Goal: Transaction & Acquisition: Book appointment/travel/reservation

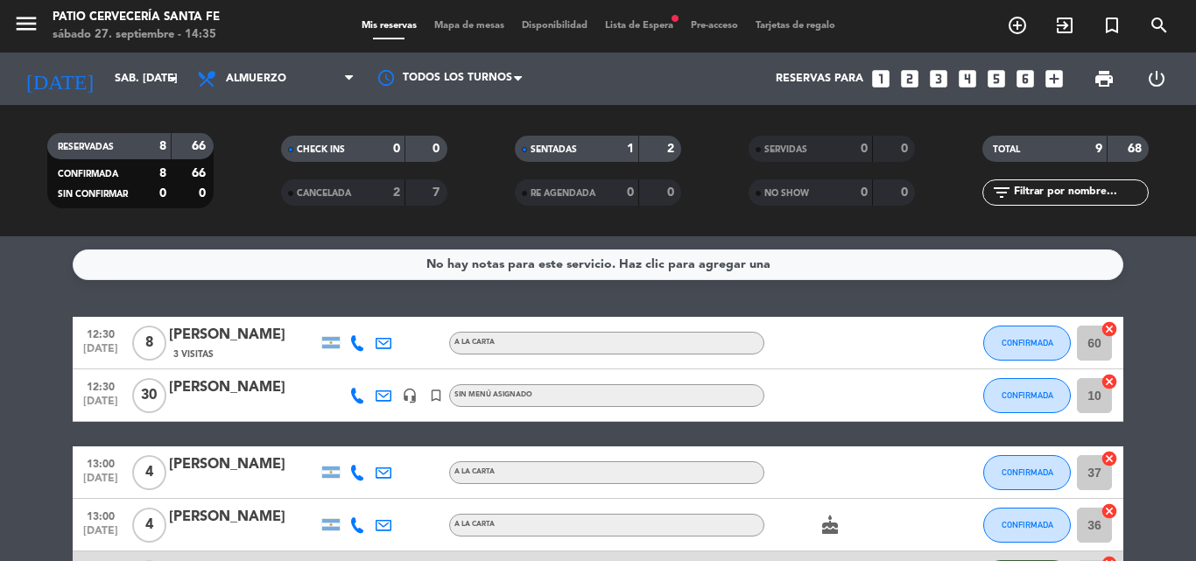
click at [911, 79] on icon "looks_two" at bounding box center [910, 78] width 23 height 23
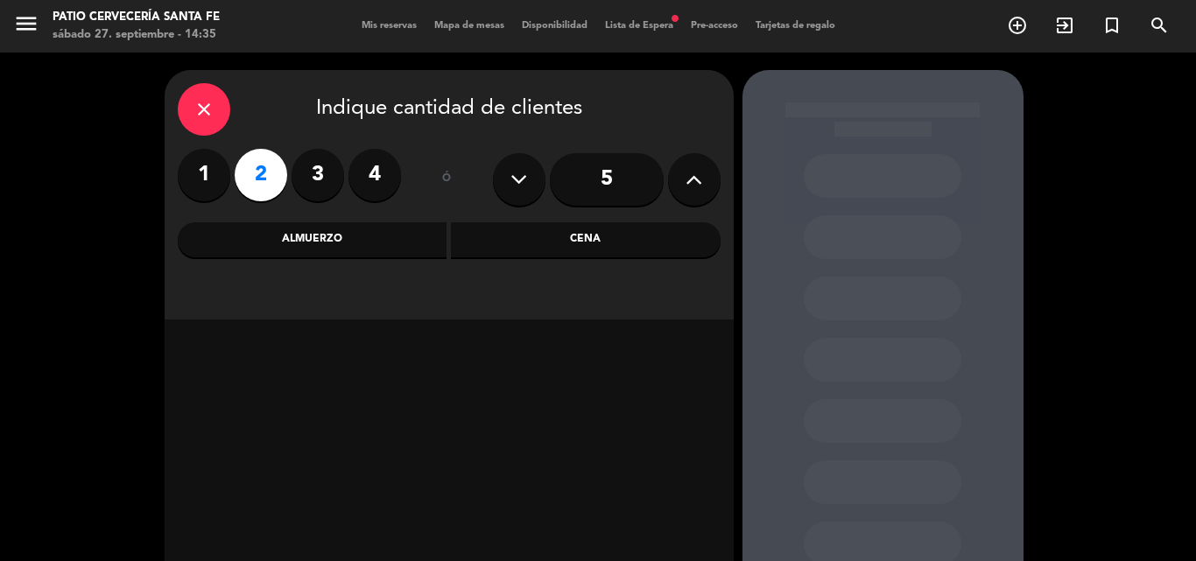
click at [687, 236] on div "Cena" at bounding box center [586, 239] width 270 height 35
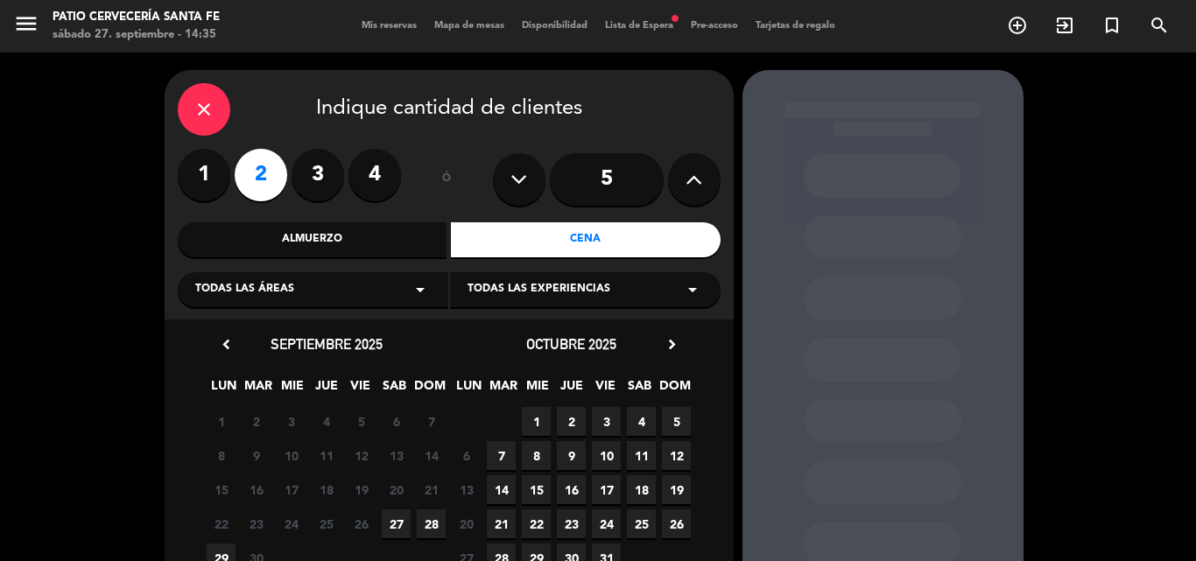
click at [384, 526] on span "27" at bounding box center [396, 524] width 29 height 29
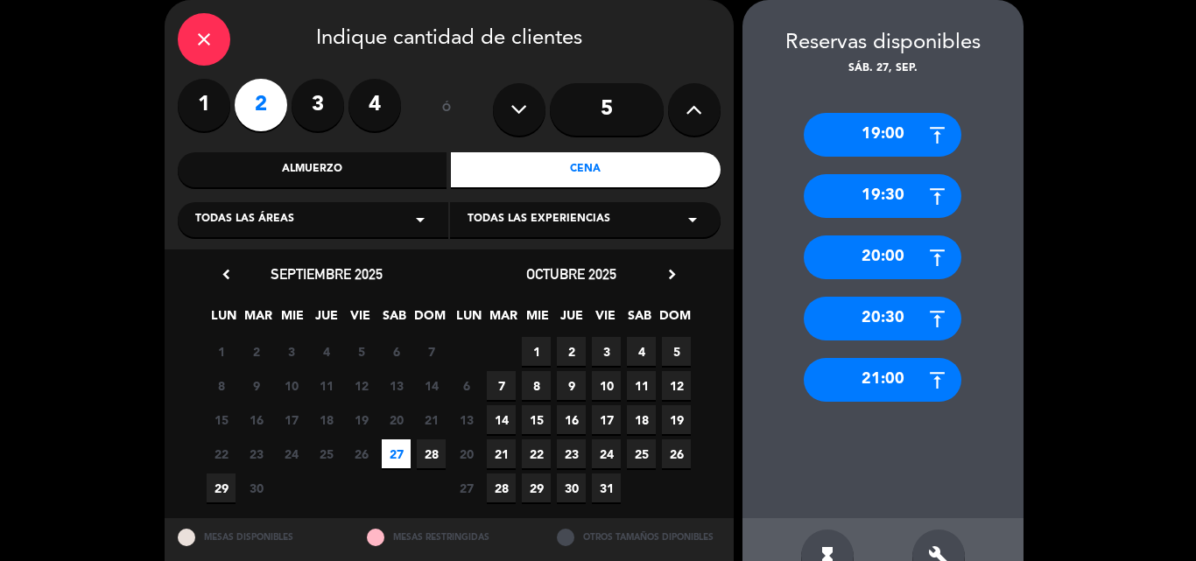
click at [871, 391] on div "21:00" at bounding box center [883, 380] width 158 height 44
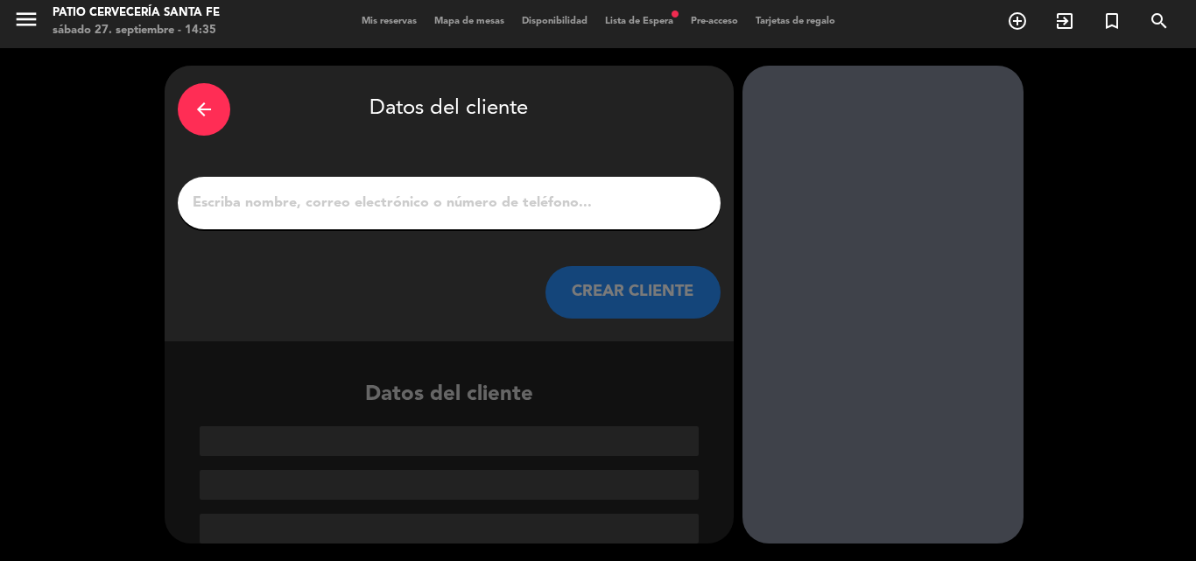
scroll to position [4, 0]
click at [433, 198] on input "1" at bounding box center [449, 203] width 517 height 25
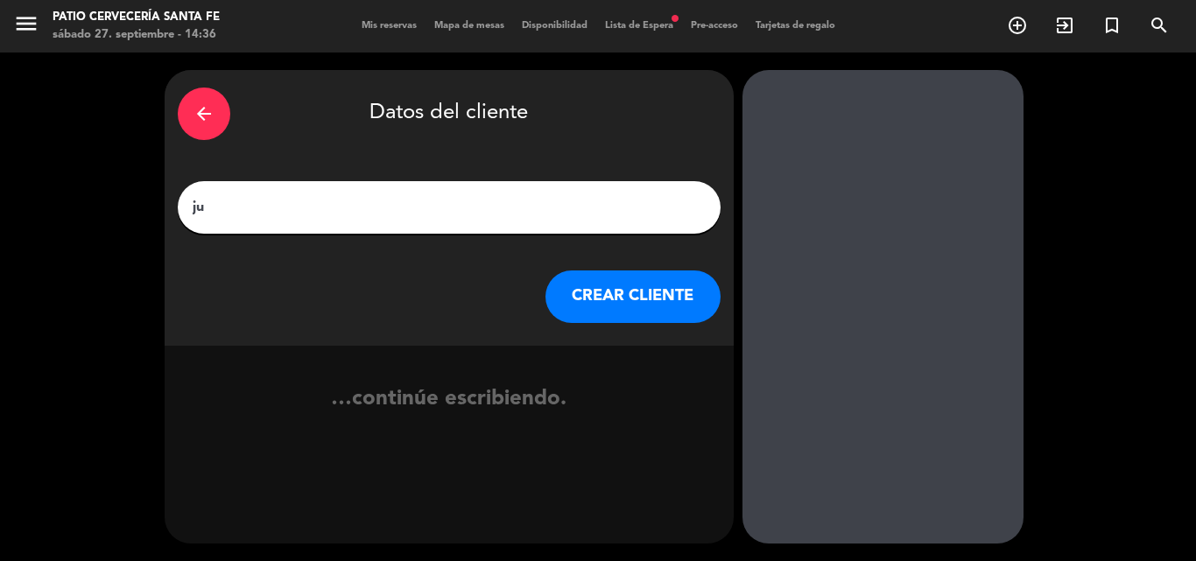
type input "j"
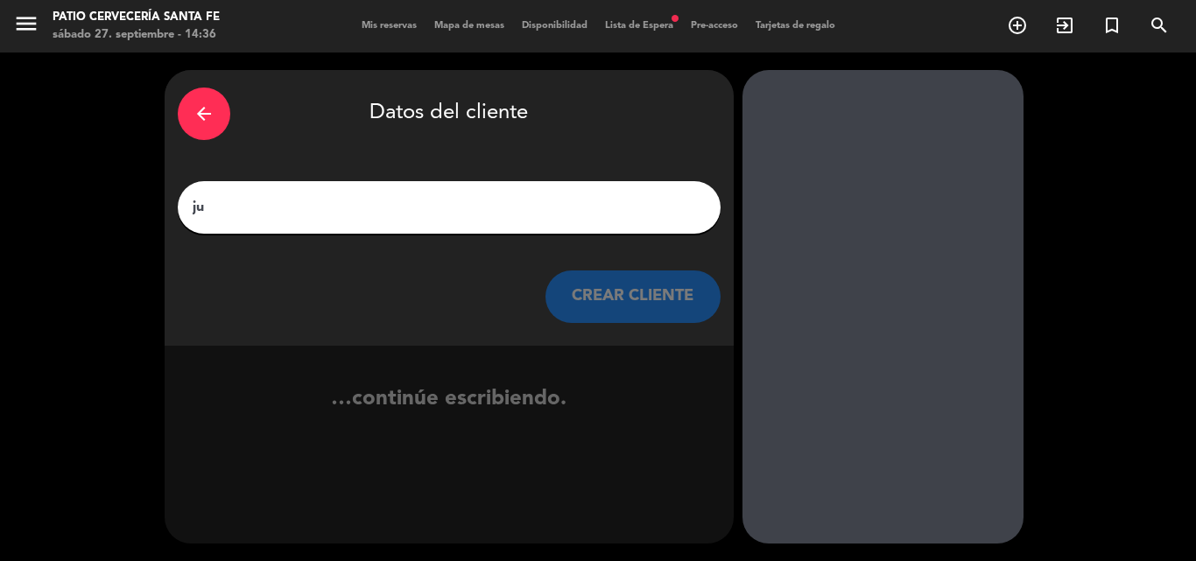
type input "j"
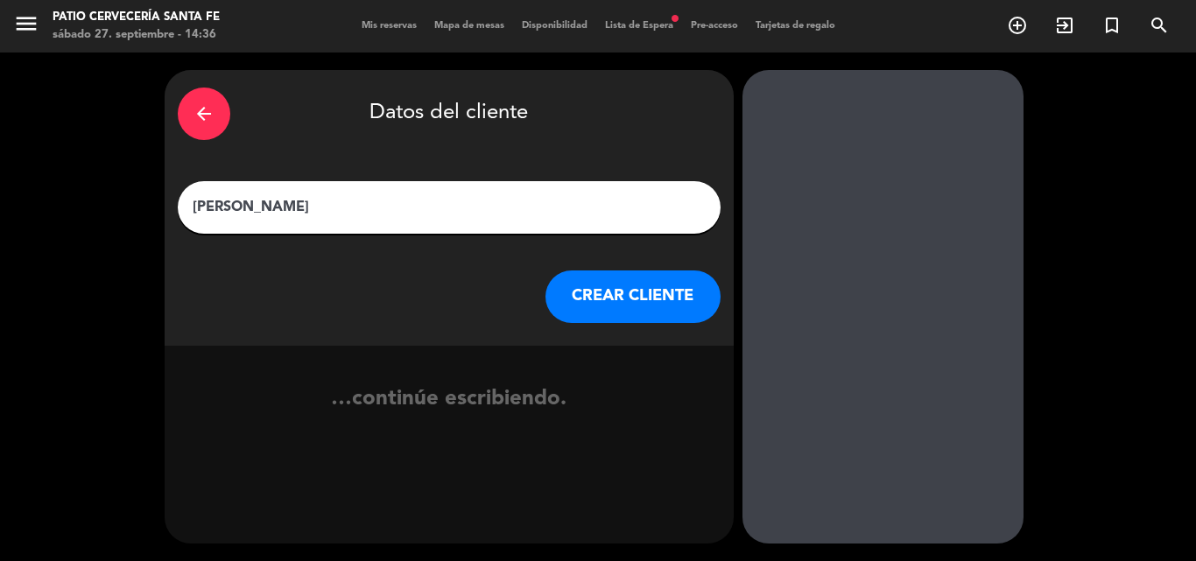
type input "[PERSON_NAME]"
click at [621, 310] on button "CREAR CLIENTE" at bounding box center [633, 297] width 175 height 53
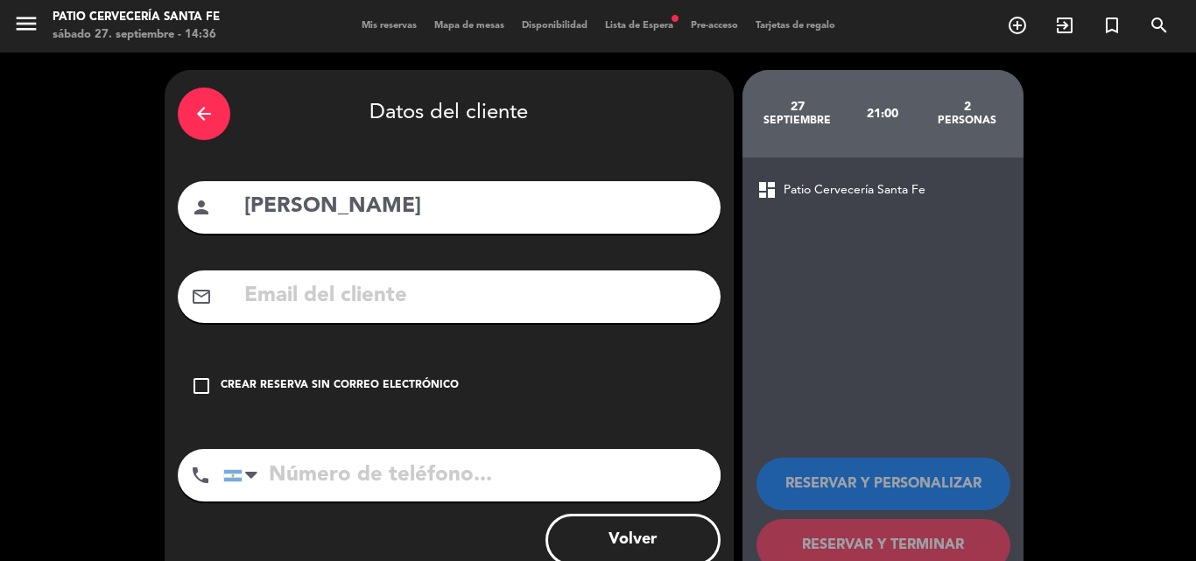
drag, startPoint x: 377, startPoint y: 396, endPoint x: 377, endPoint y: 383, distance: 13.1
click at [377, 390] on div "check_box_outline_blank Crear reserva sin correo electrónico" at bounding box center [449, 386] width 543 height 53
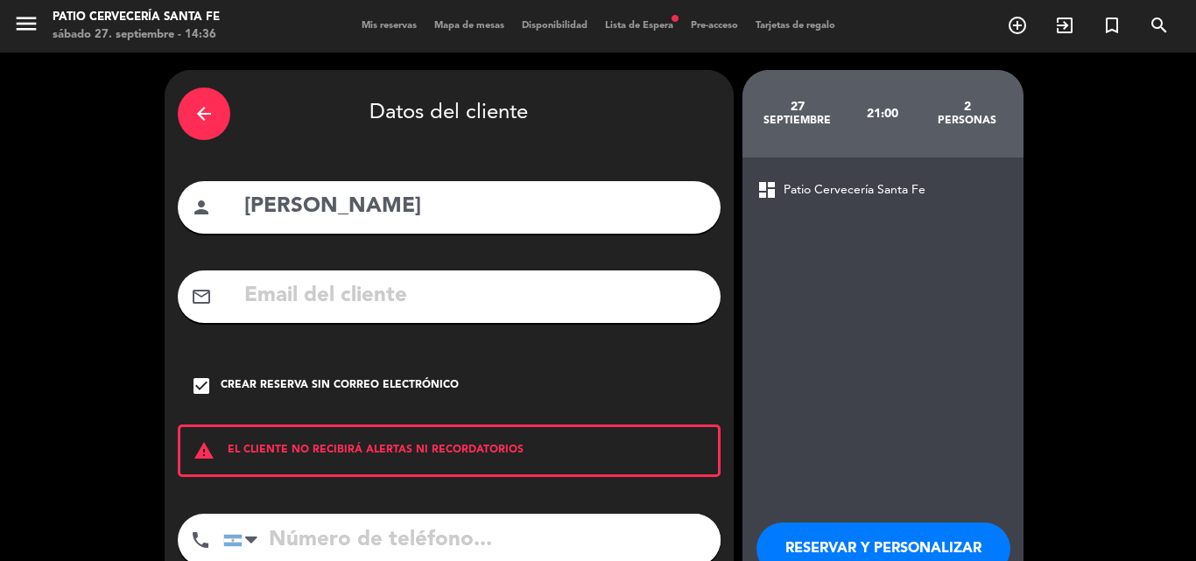
scroll to position [114, 0]
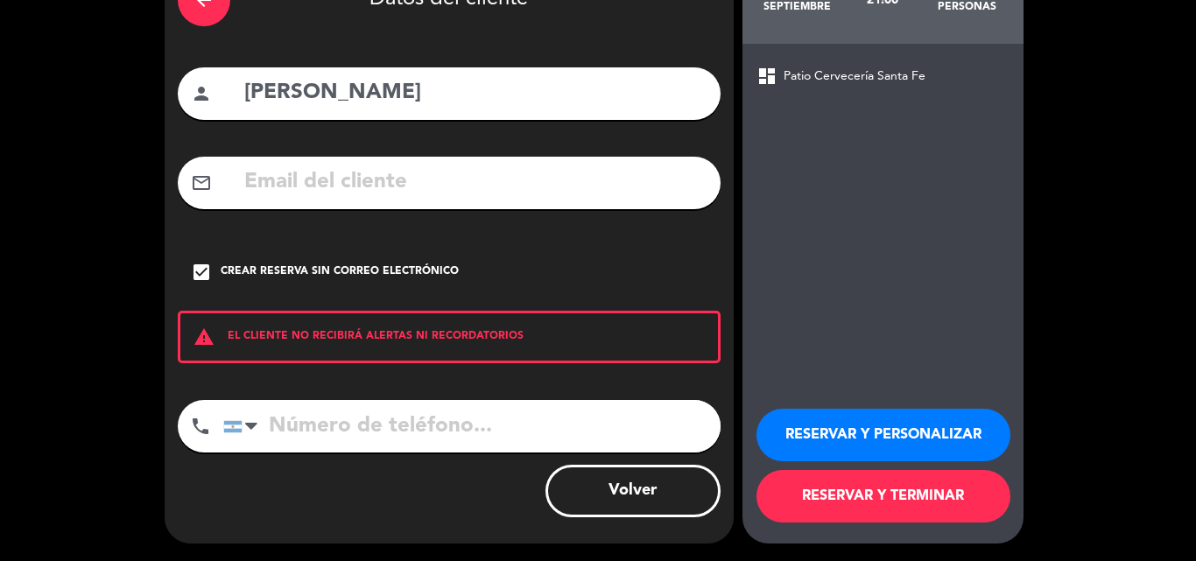
click at [919, 493] on button "RESERVAR Y TERMINAR" at bounding box center [884, 496] width 254 height 53
